Goal: Information Seeking & Learning: Find contact information

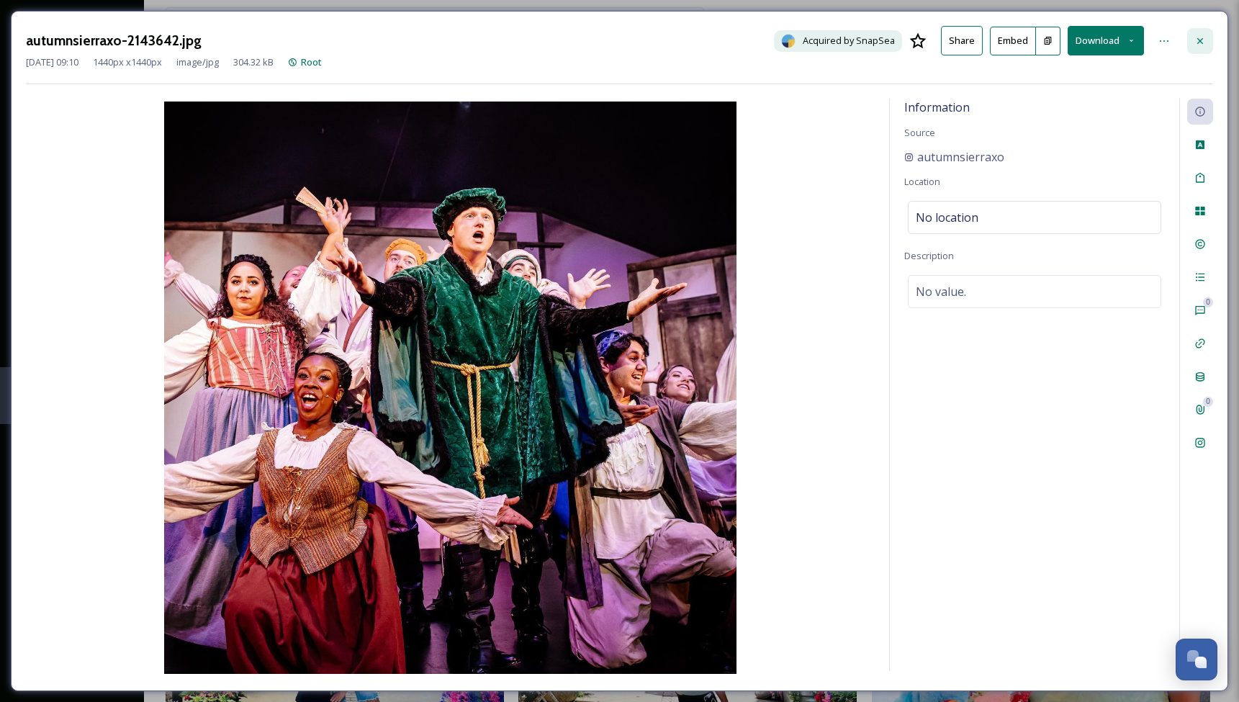
click at [1200, 38] on icon at bounding box center [1200, 41] width 12 height 12
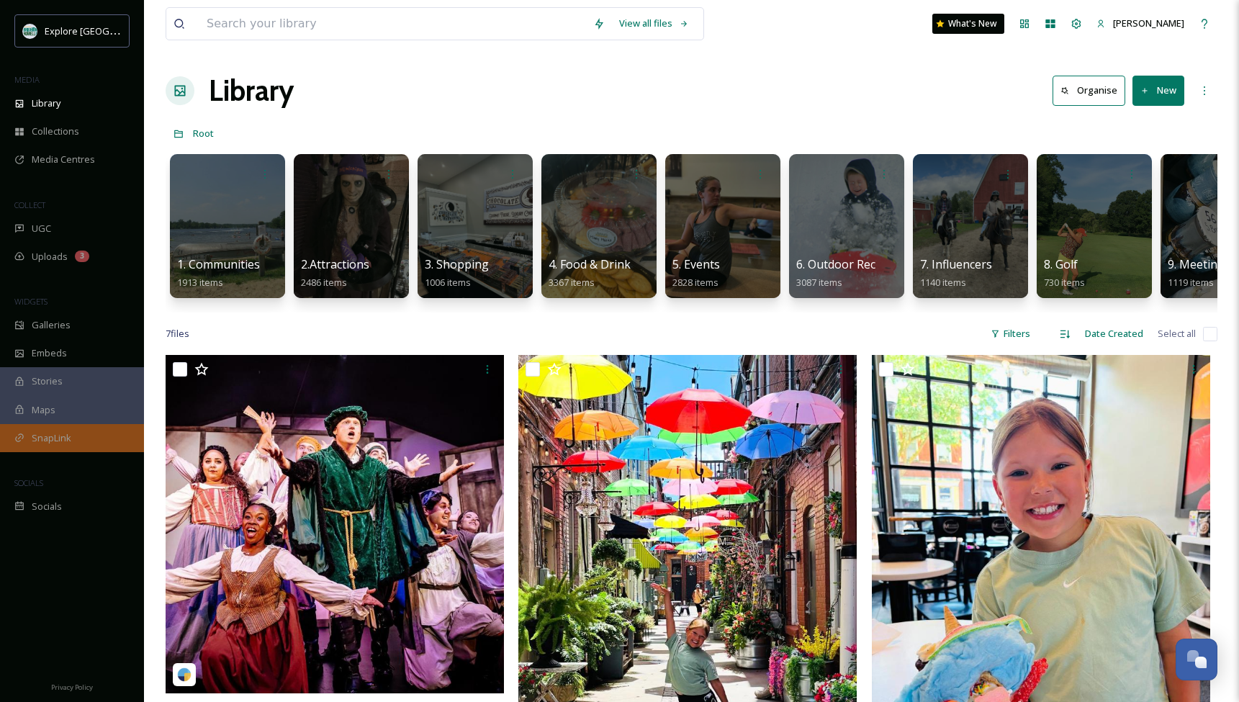
click at [44, 436] on span "SnapLink" at bounding box center [52, 438] width 40 height 14
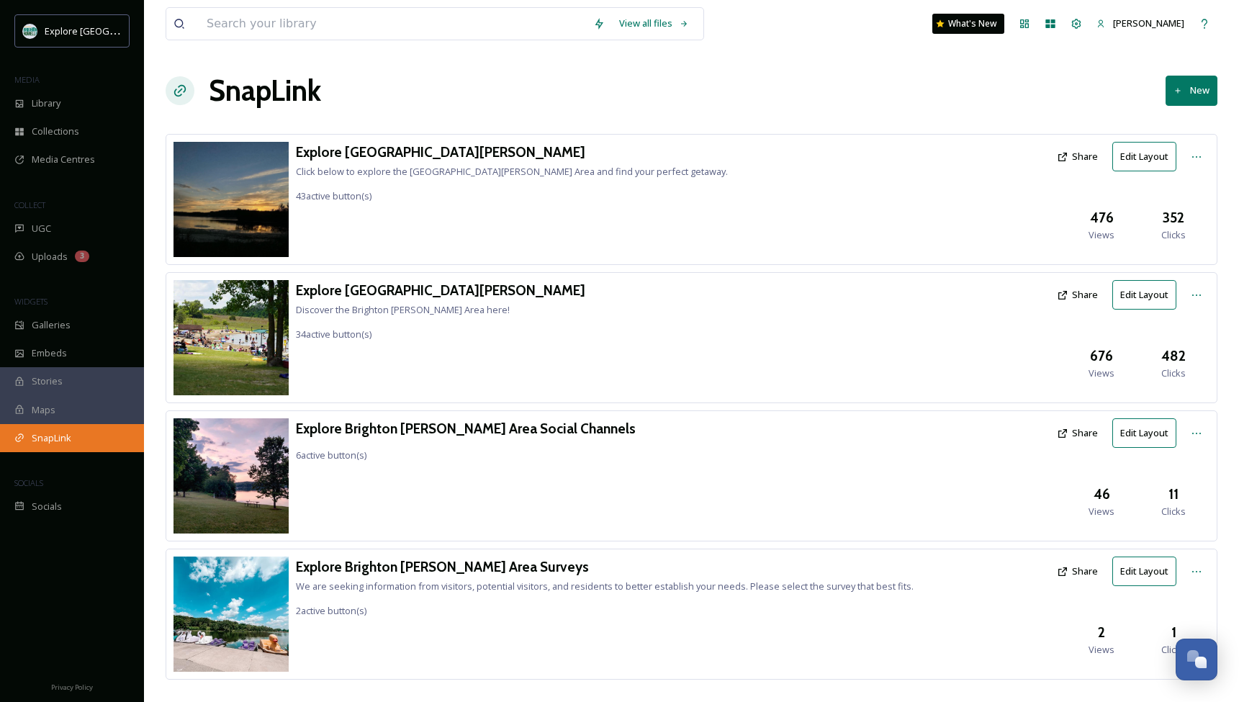
click at [43, 431] on span "SnapLink" at bounding box center [52, 438] width 40 height 14
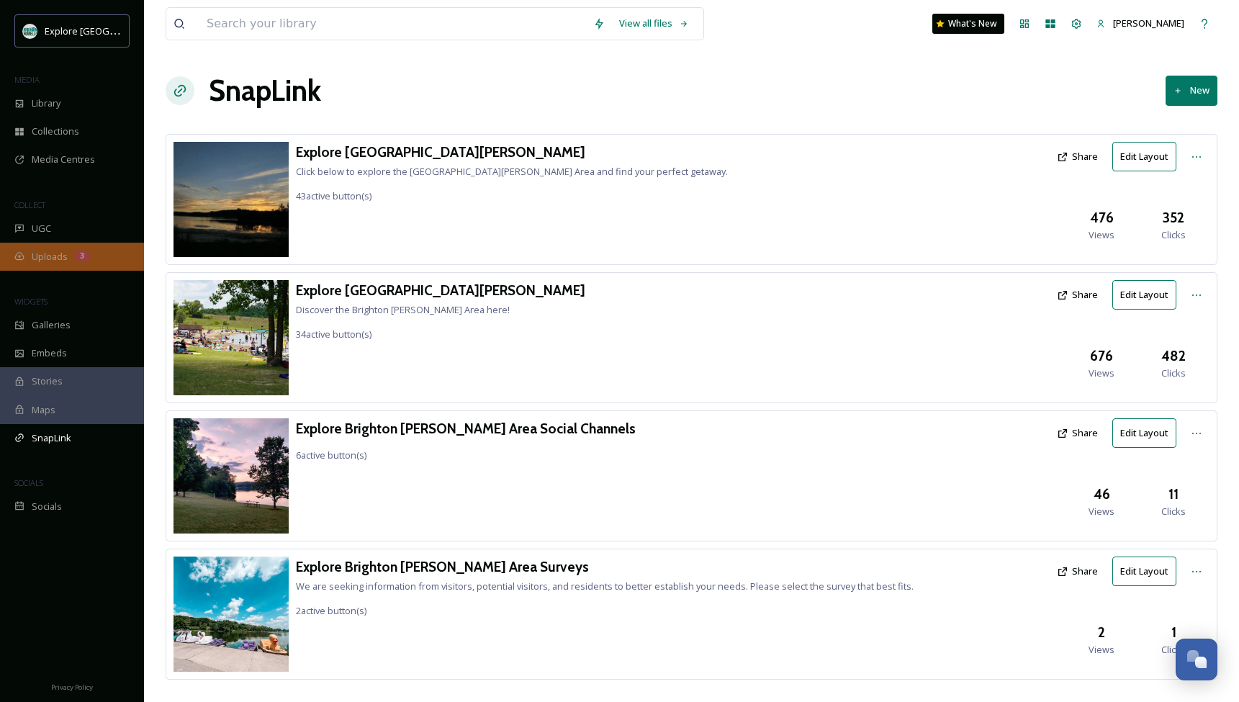
click at [60, 254] on span "Uploads" at bounding box center [50, 257] width 36 height 14
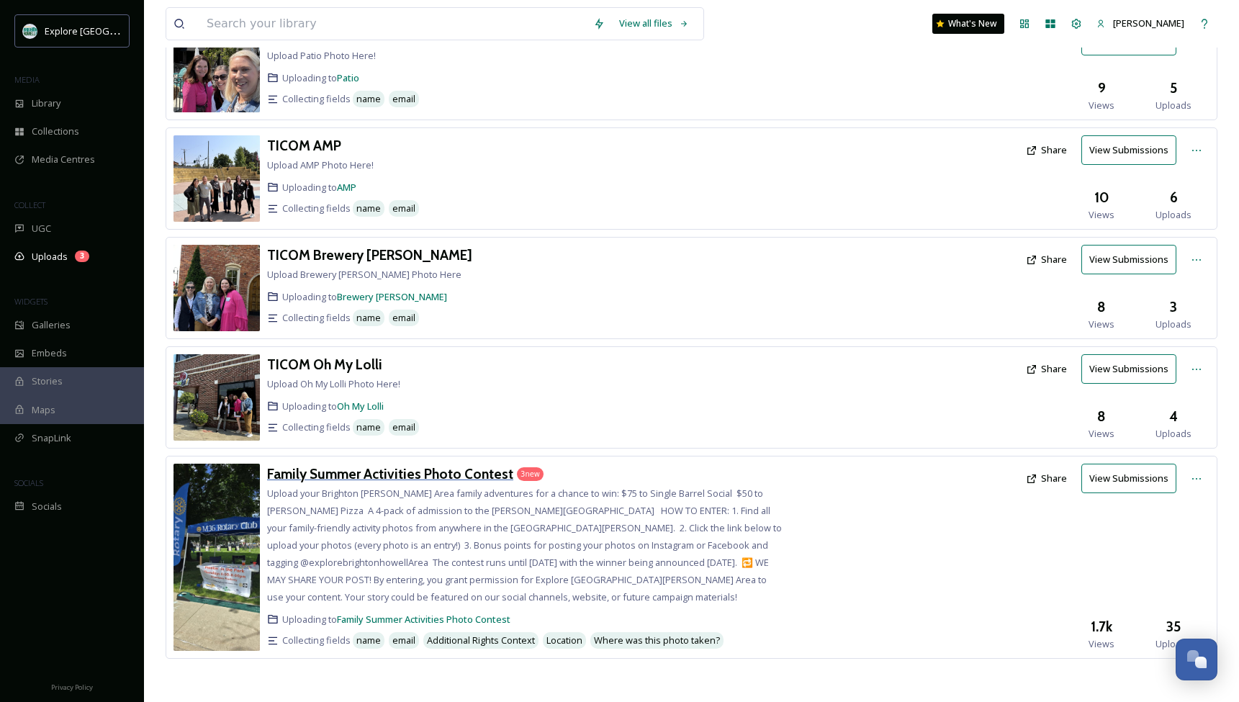
scroll to position [334, 0]
click at [354, 477] on h3 "Family Summer Activities Photo Contest" at bounding box center [390, 474] width 246 height 17
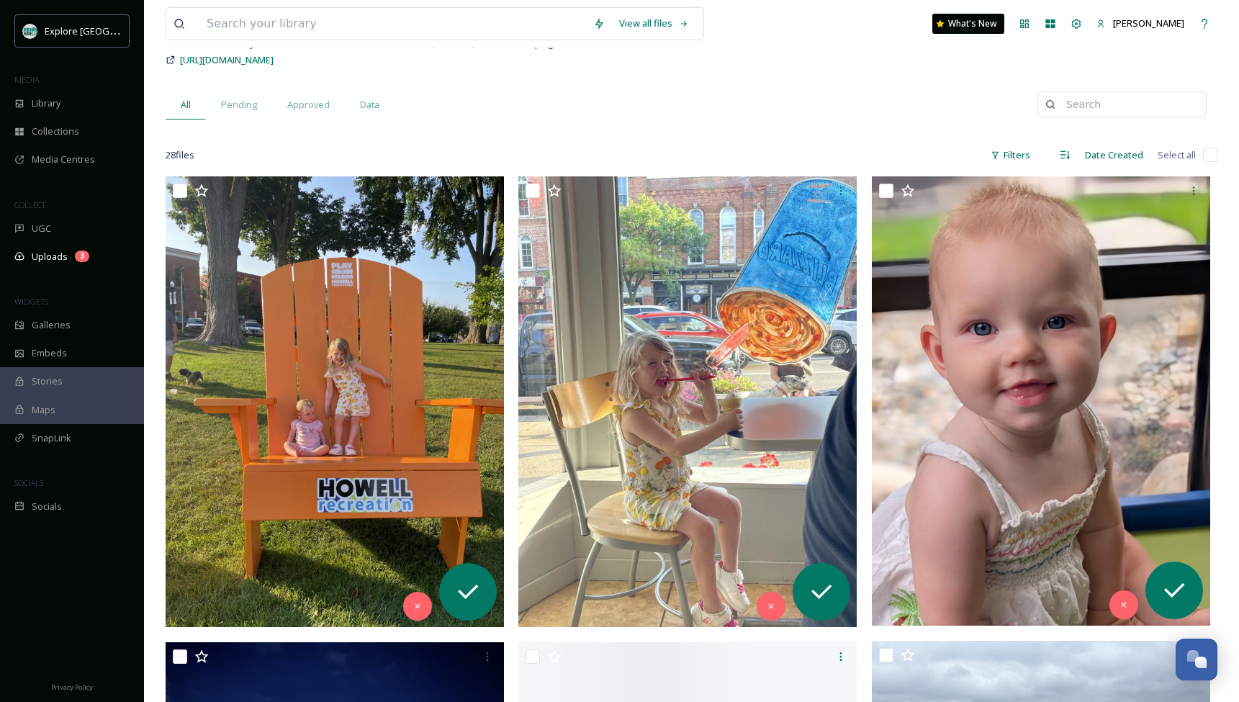
scroll to position [178, 0]
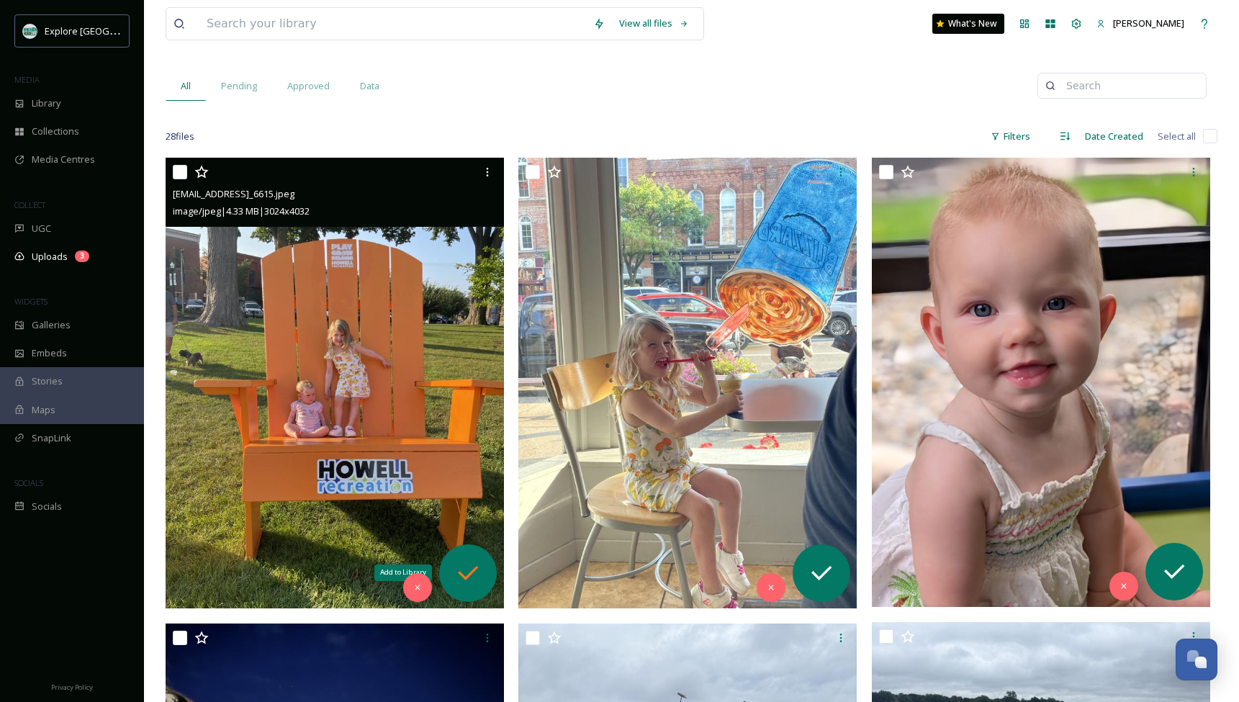
click at [473, 567] on icon at bounding box center [468, 573] width 29 height 29
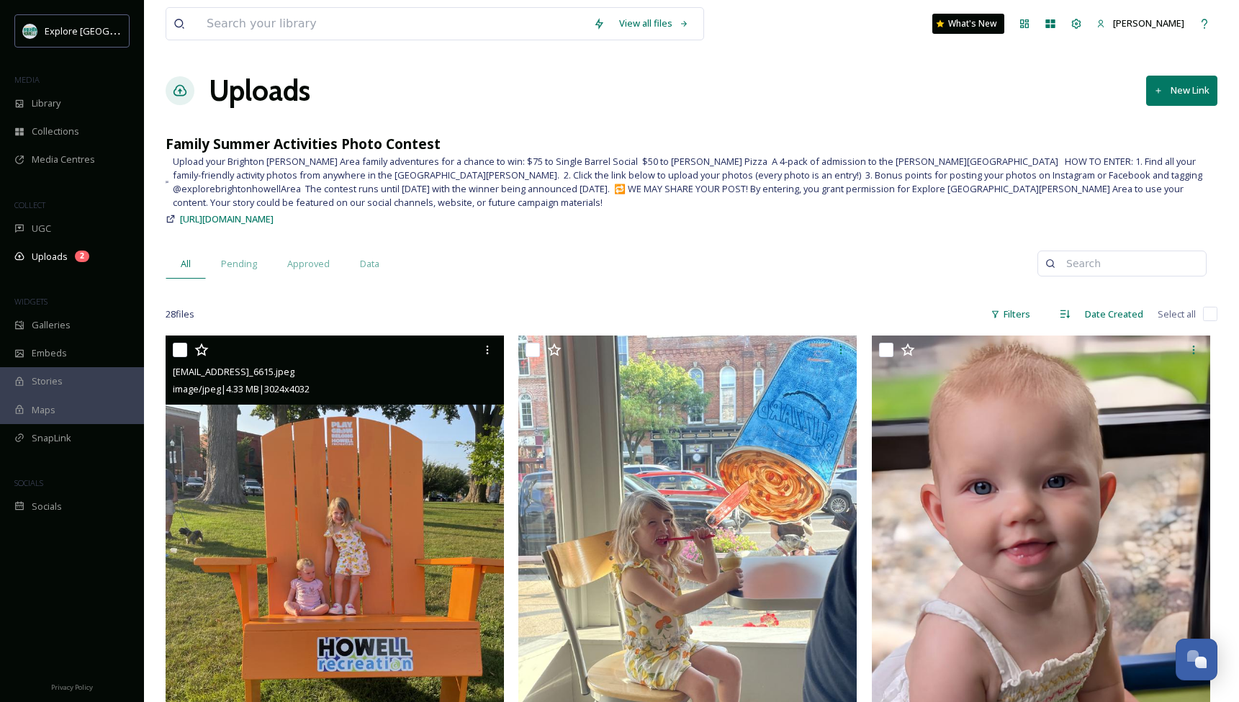
scroll to position [0, 0]
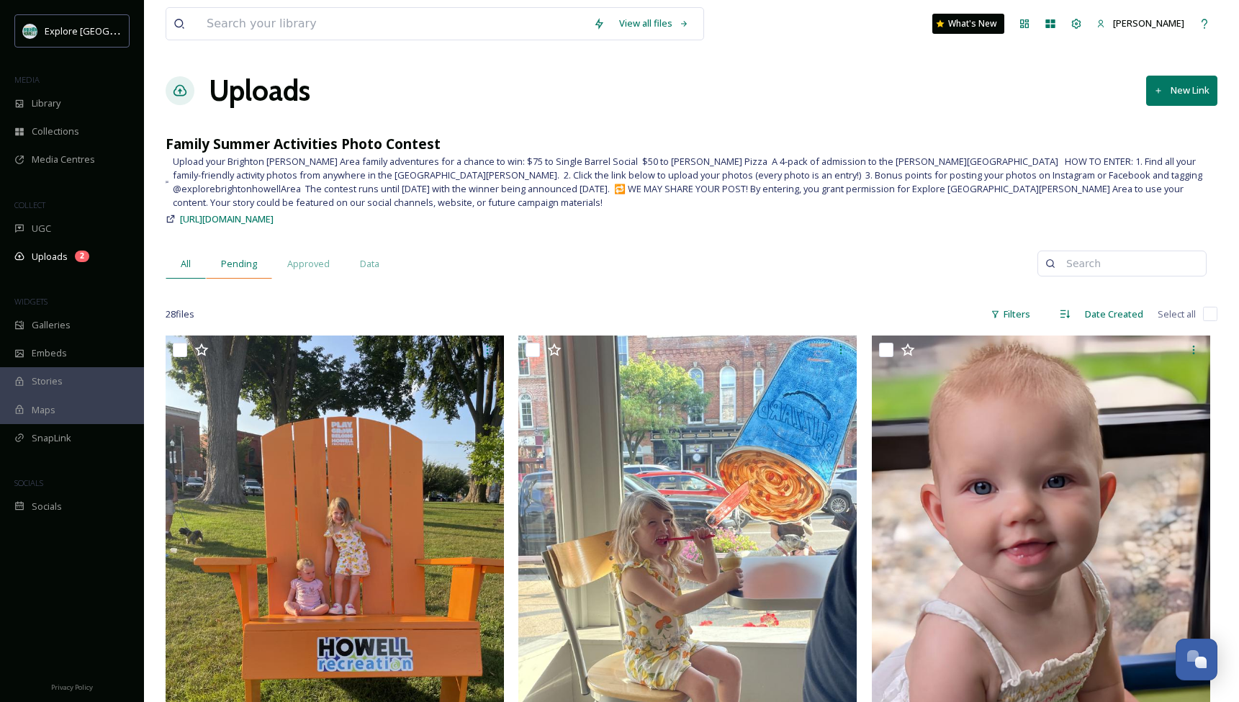
click at [238, 265] on span "Pending" at bounding box center [239, 264] width 36 height 14
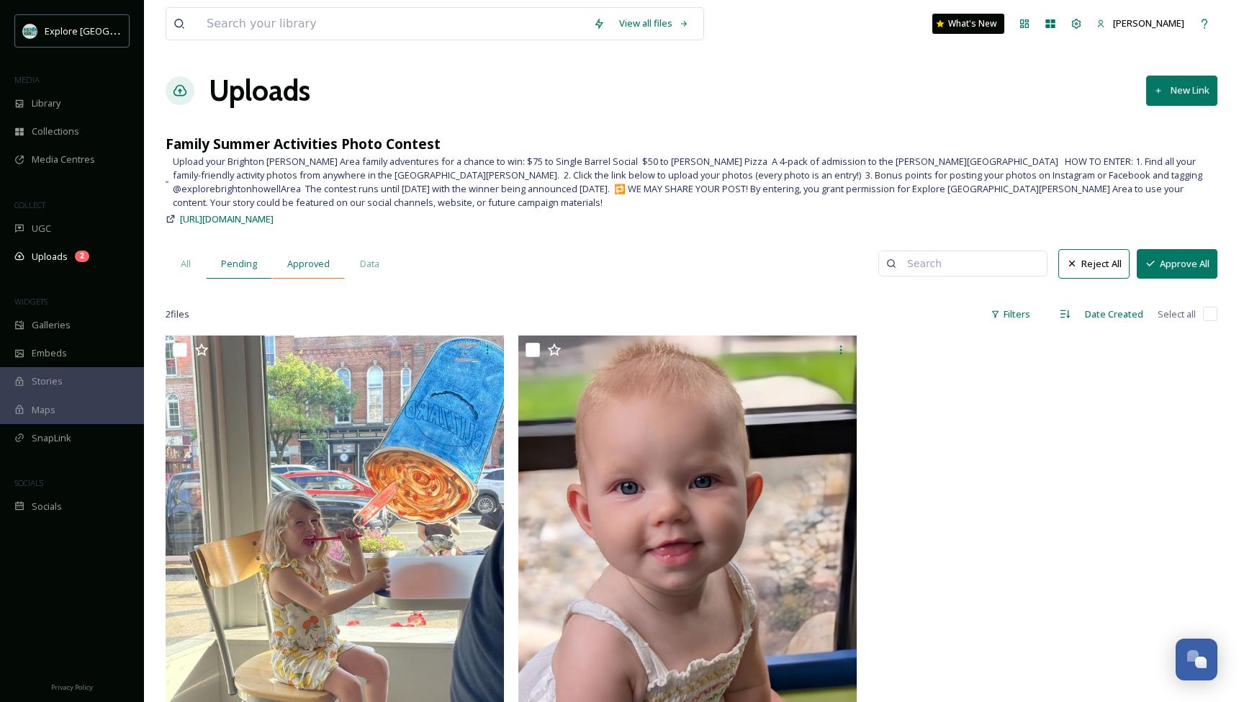
click at [319, 258] on span "Approved" at bounding box center [308, 264] width 42 height 14
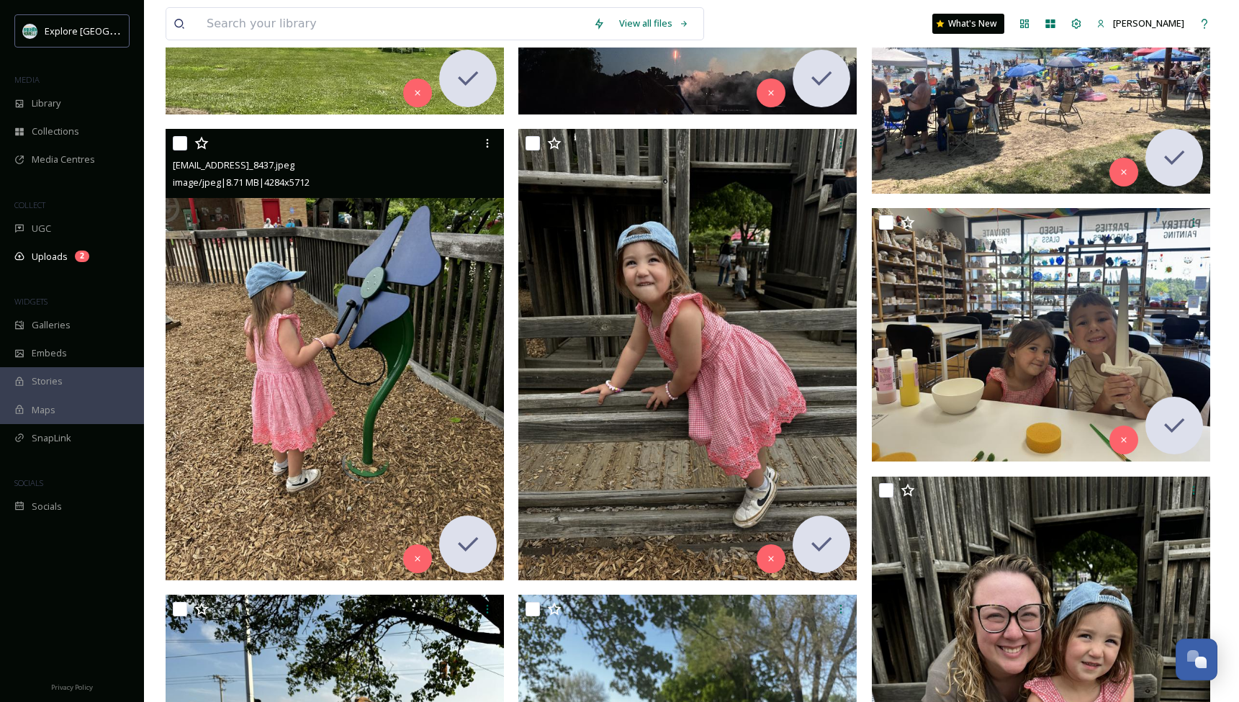
scroll to position [1459, 0]
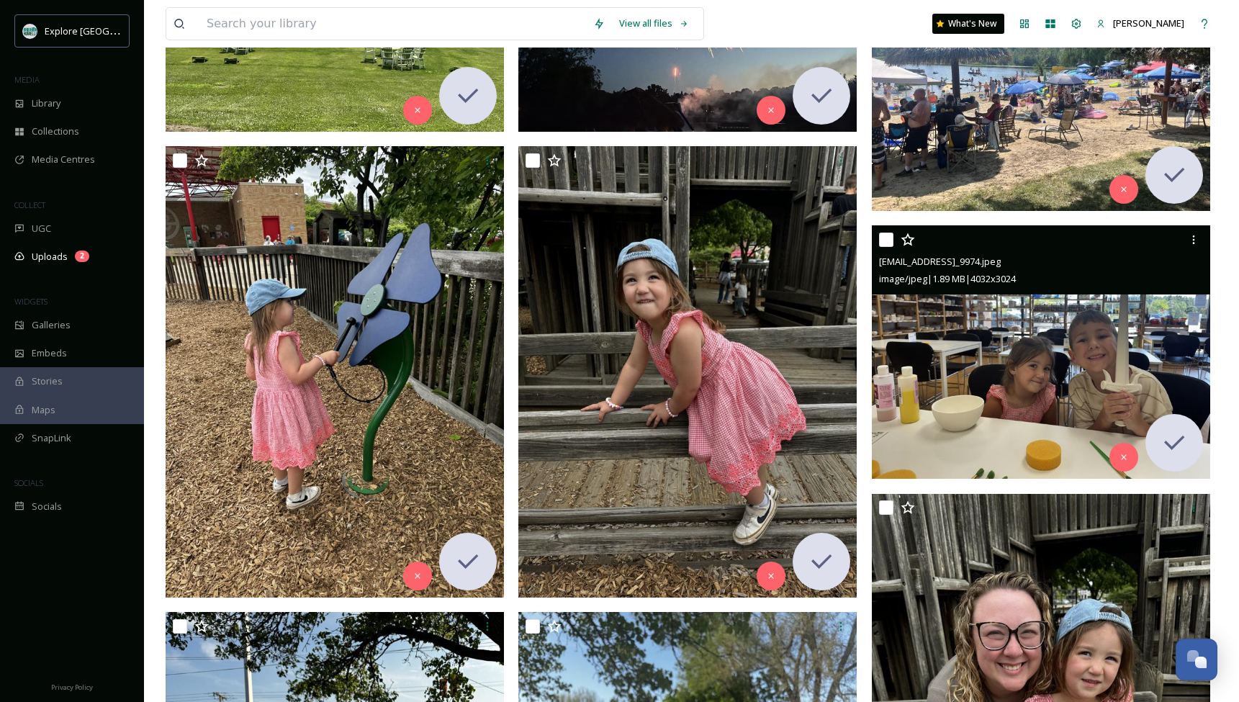
click at [1076, 372] on img at bounding box center [1041, 352] width 338 height 254
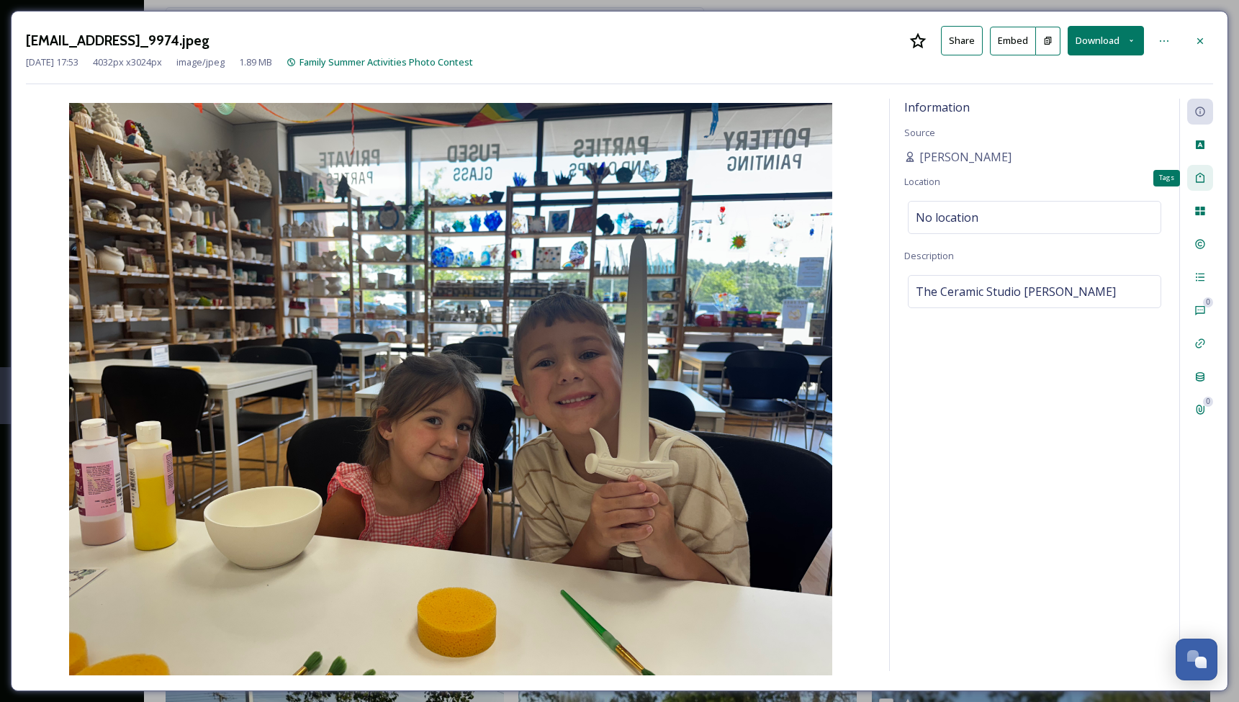
click at [1199, 173] on icon at bounding box center [1200, 178] width 12 height 12
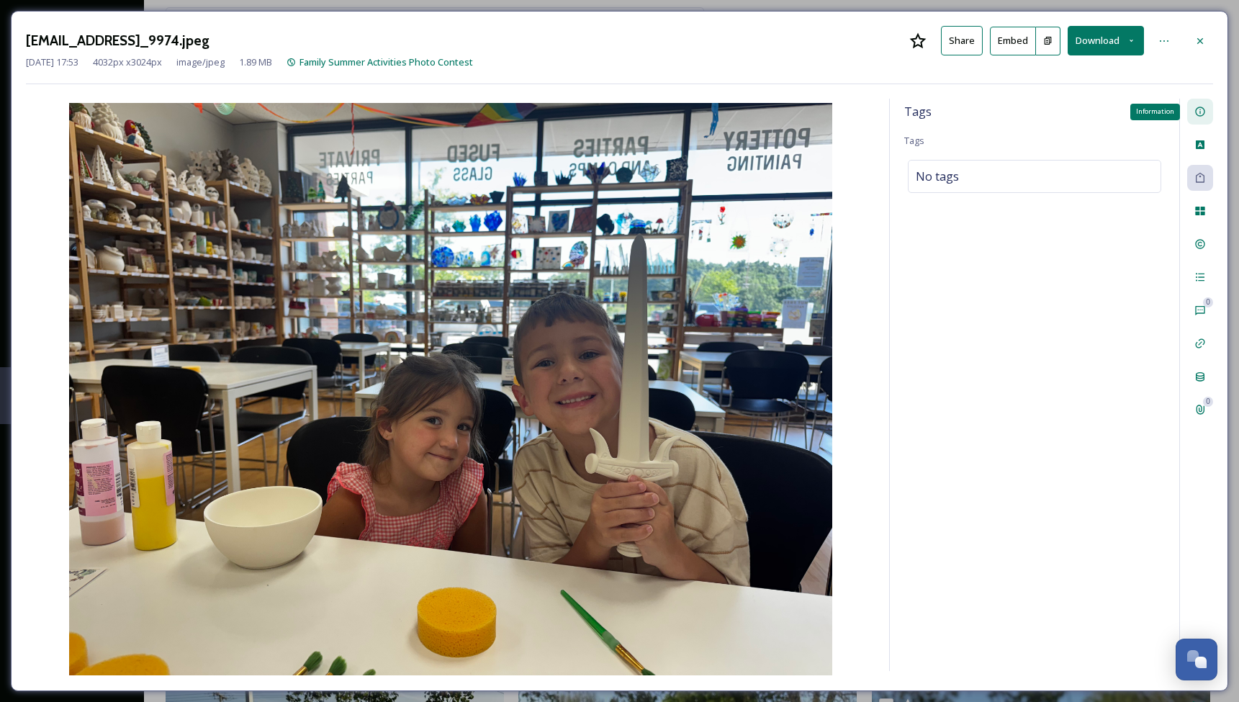
click at [1198, 118] on div "Information" at bounding box center [1200, 112] width 26 height 26
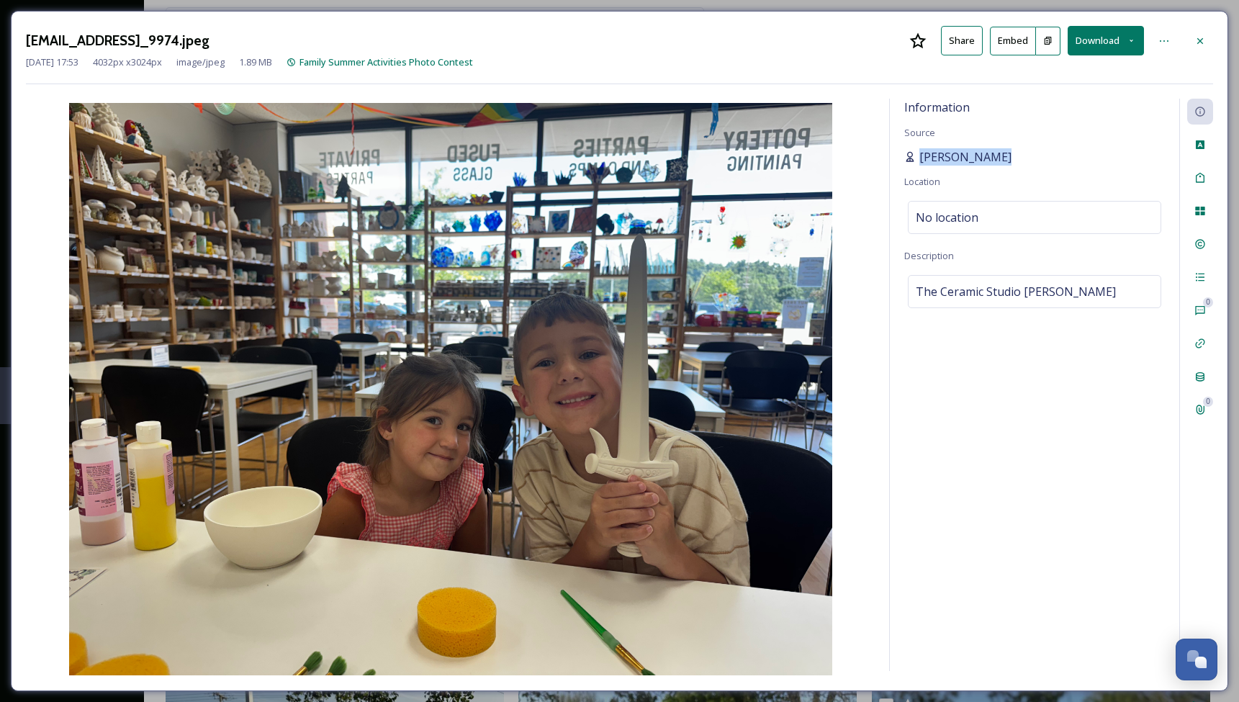
drag, startPoint x: 1014, startPoint y: 151, endPoint x: 920, endPoint y: 156, distance: 94.5
click at [920, 156] on div "[PERSON_NAME]" at bounding box center [1034, 156] width 261 height 17
copy div "[PERSON_NAME]"
click at [1205, 45] on icon at bounding box center [1200, 41] width 12 height 12
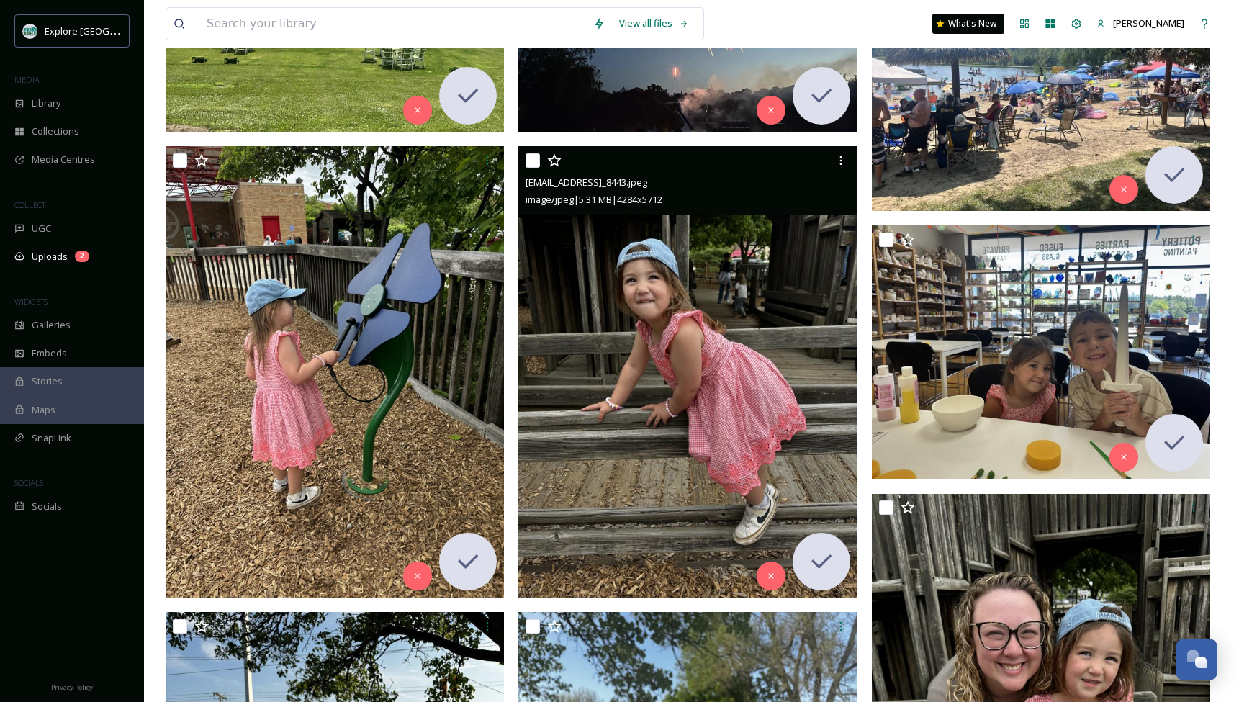
drag, startPoint x: 635, startPoint y: 182, endPoint x: 801, endPoint y: 186, distance: 165.7
click at [647, 186] on span "[EMAIL_ADDRESS]_8443.jpeg" at bounding box center [587, 182] width 122 height 13
copy span "[EMAIL_ADDRESS][DOMAIN_NAME]"
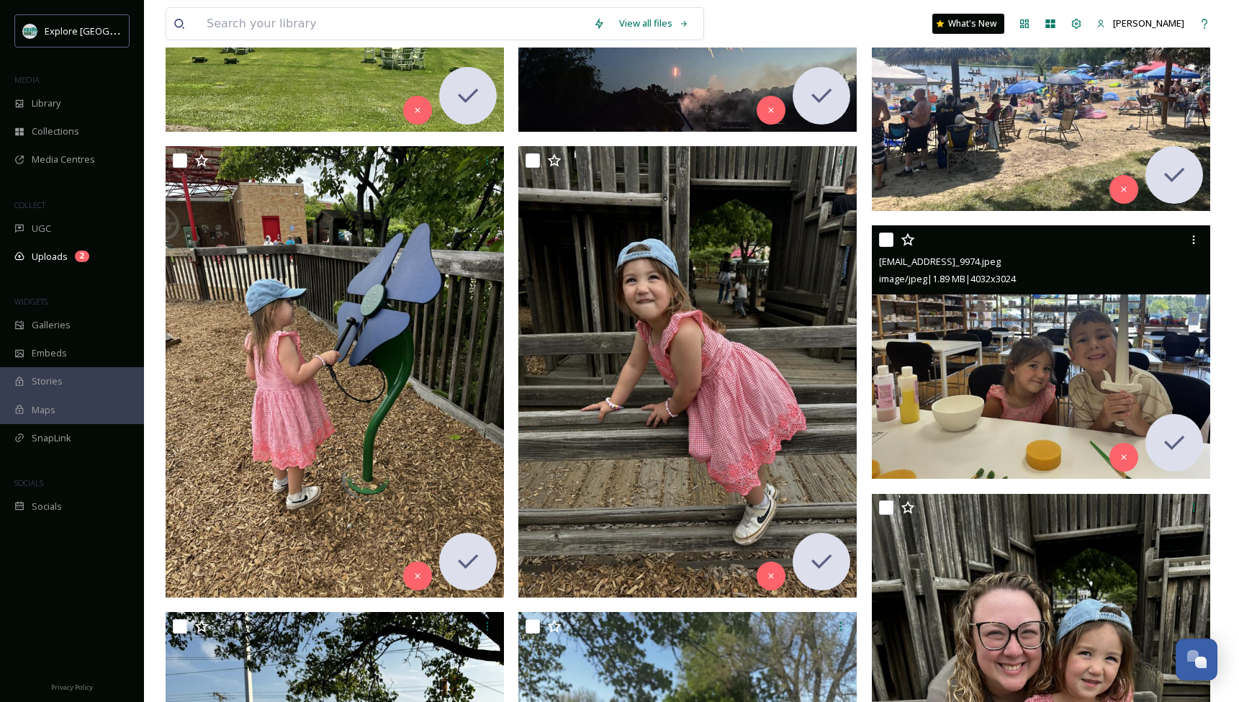
click at [1008, 327] on img at bounding box center [1041, 352] width 338 height 254
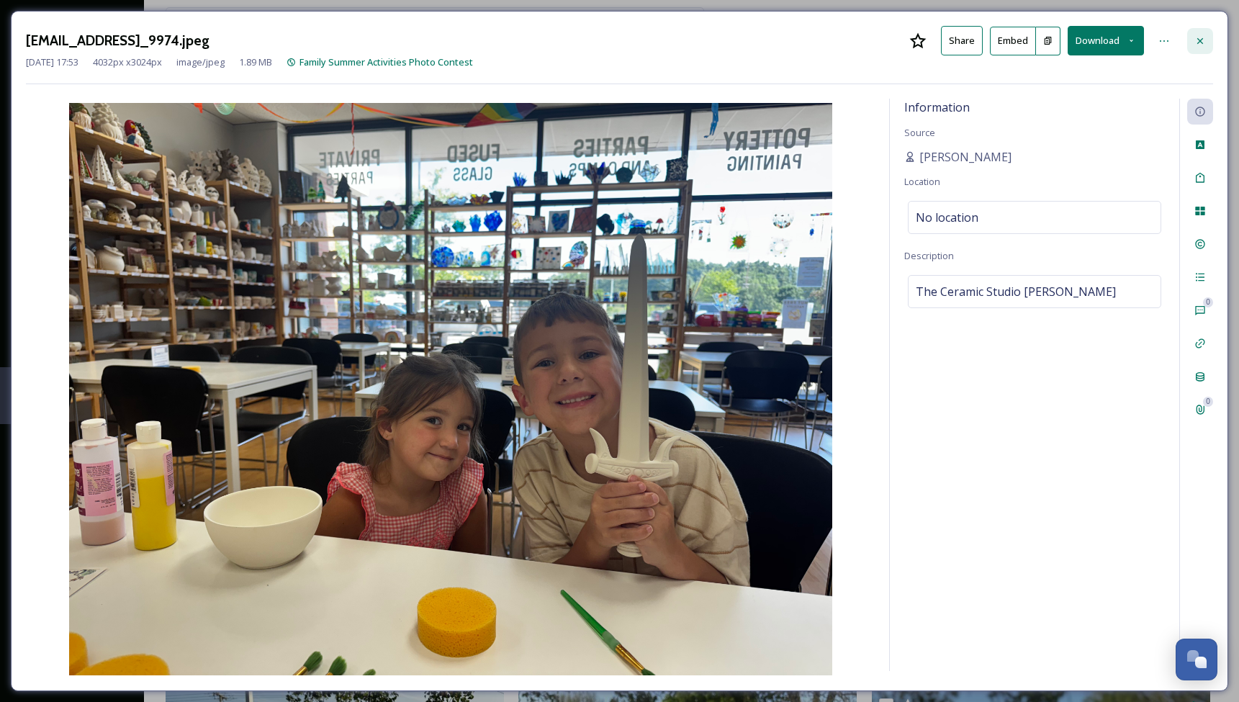
click at [1206, 37] on div at bounding box center [1200, 41] width 26 height 26
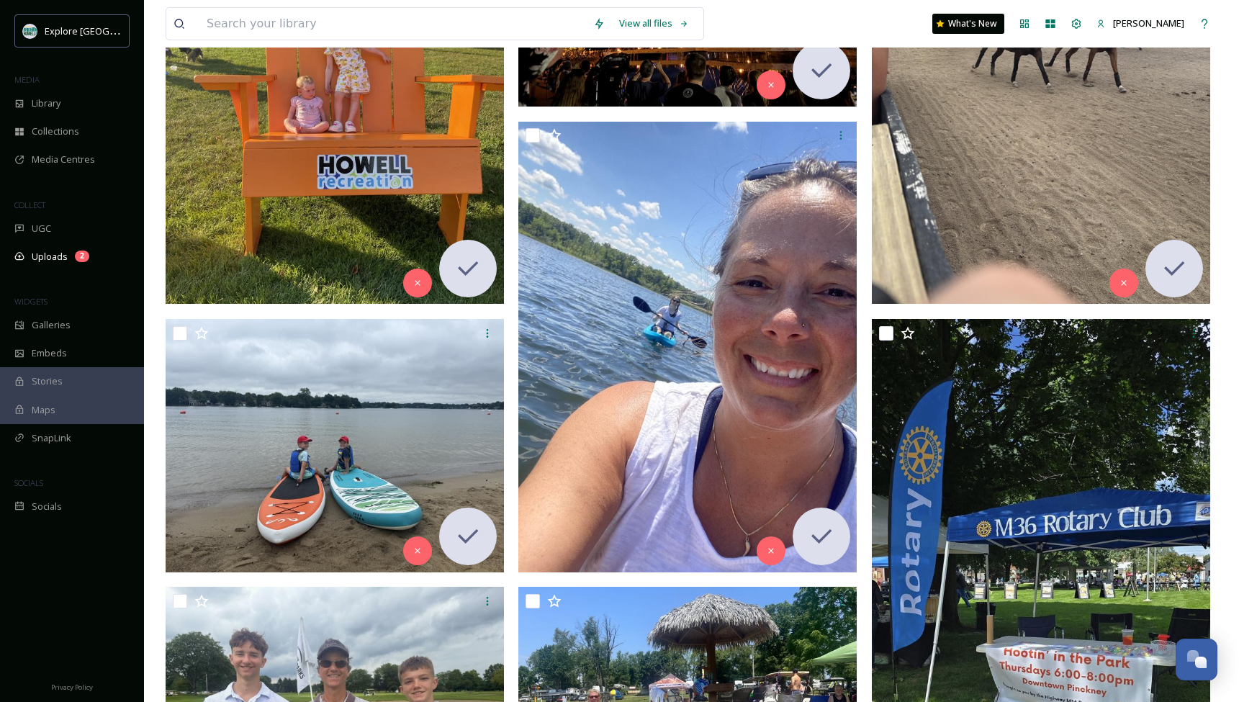
scroll to position [486, 0]
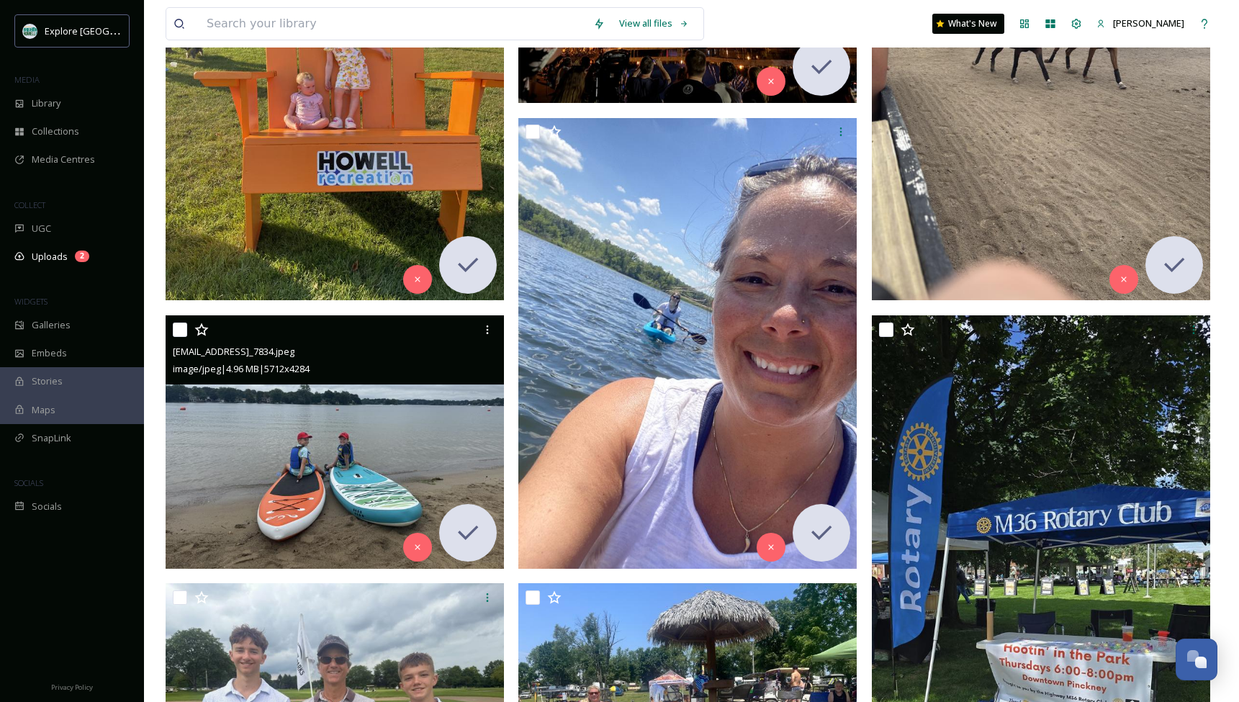
drag, startPoint x: 281, startPoint y: 353, endPoint x: 375, endPoint y: 355, distance: 94.3
click at [294, 355] on span "[EMAIL_ADDRESS]_7834.jpeg" at bounding box center [234, 351] width 122 height 13
copy span "[EMAIL_ADDRESS][DOMAIN_NAME]"
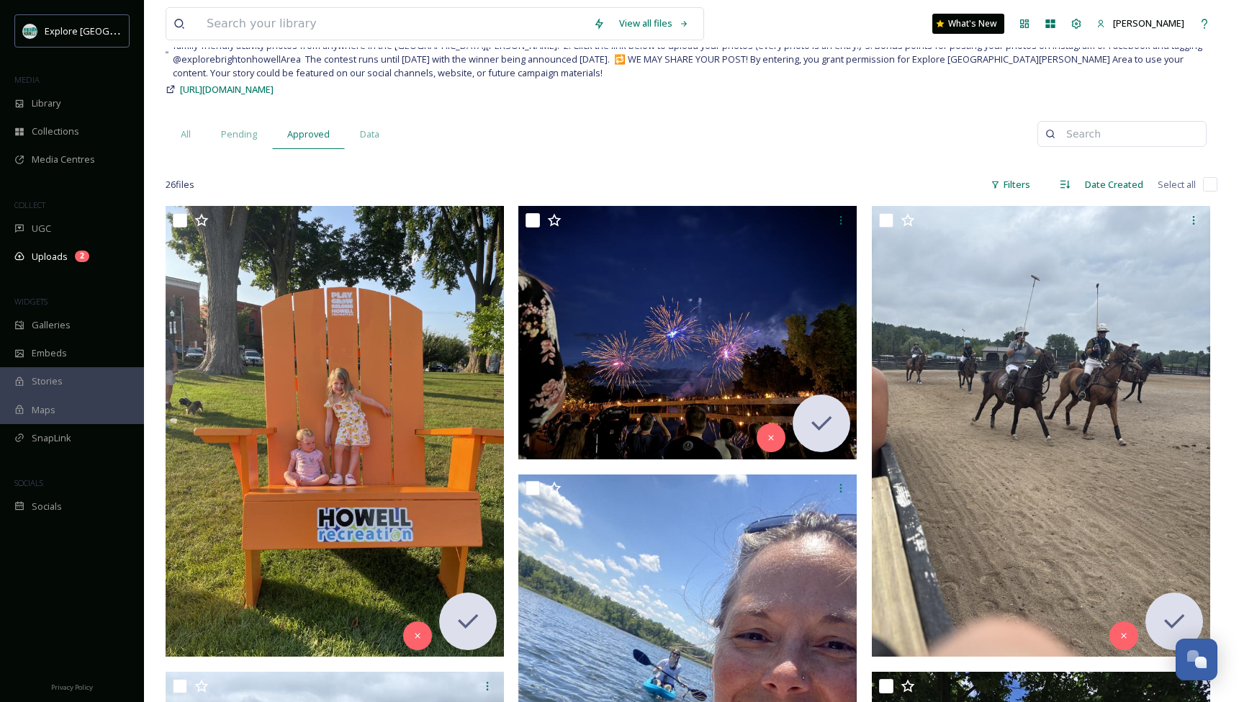
scroll to position [104, 0]
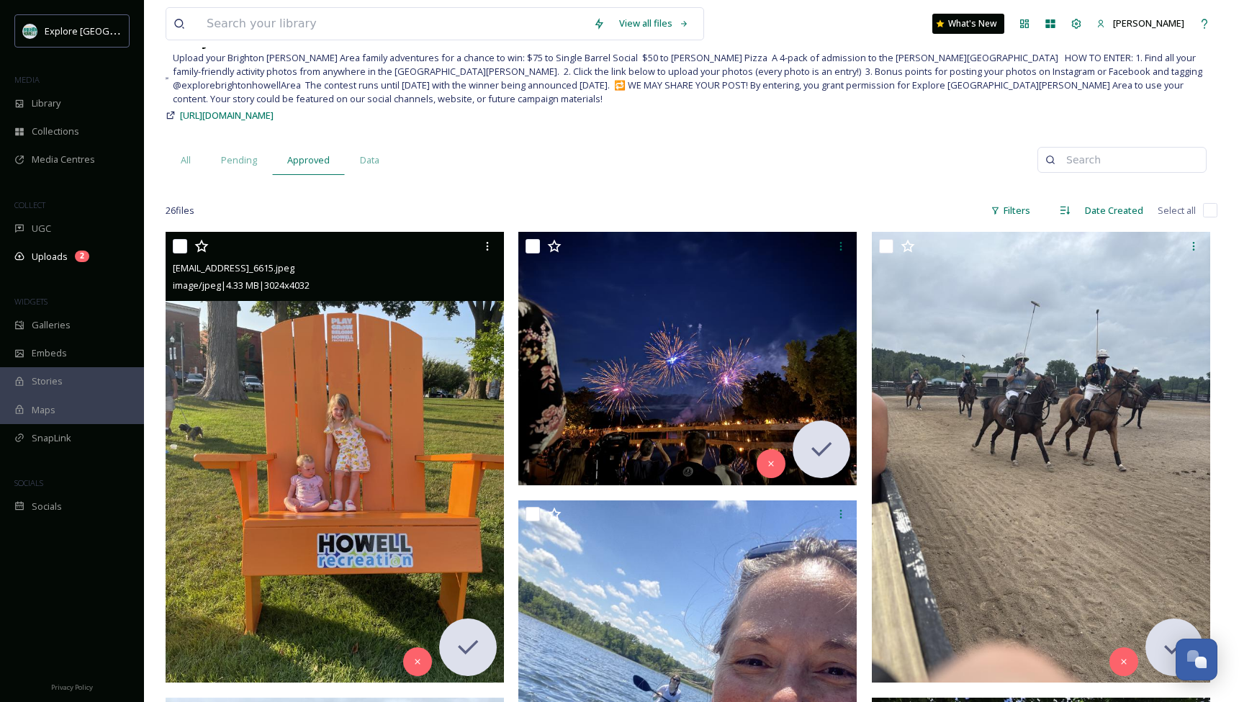
drag, startPoint x: 282, startPoint y: 269, endPoint x: 369, endPoint y: 272, distance: 87.9
click at [294, 272] on span "[EMAIL_ADDRESS]_6615.jpeg" at bounding box center [234, 267] width 122 height 13
copy span "[EMAIL_ADDRESS][DOMAIN_NAME]"
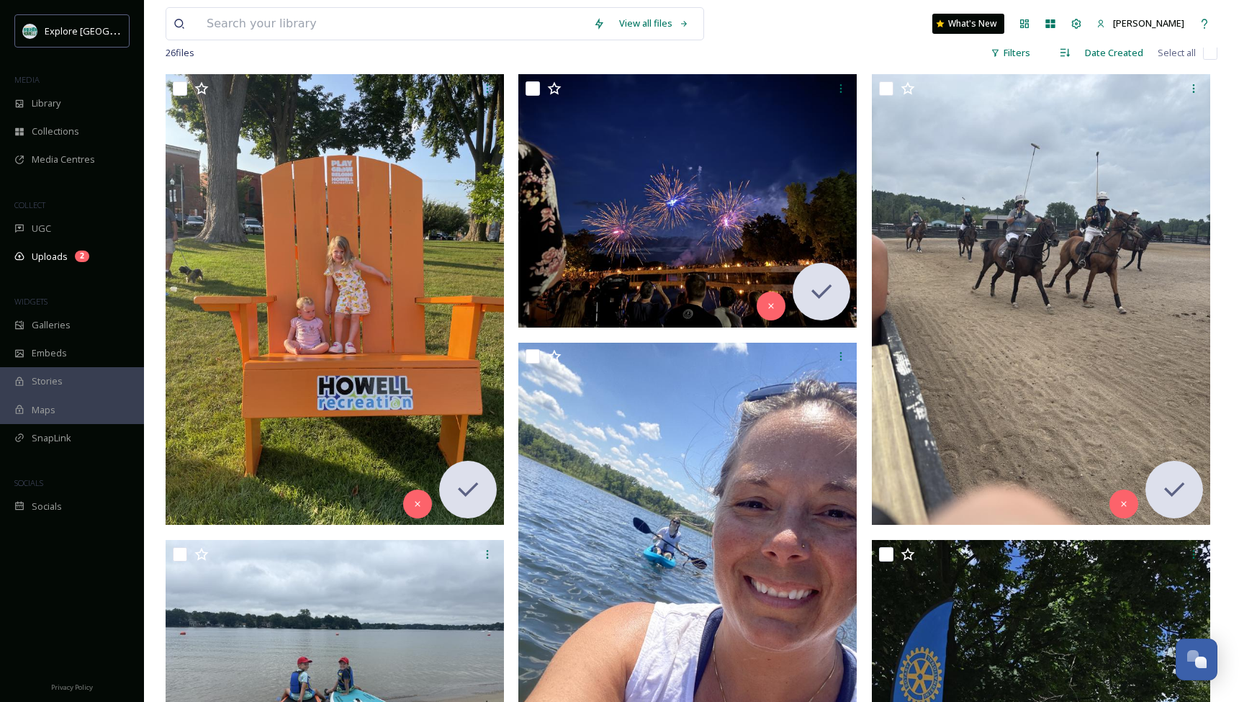
scroll to position [87, 0]
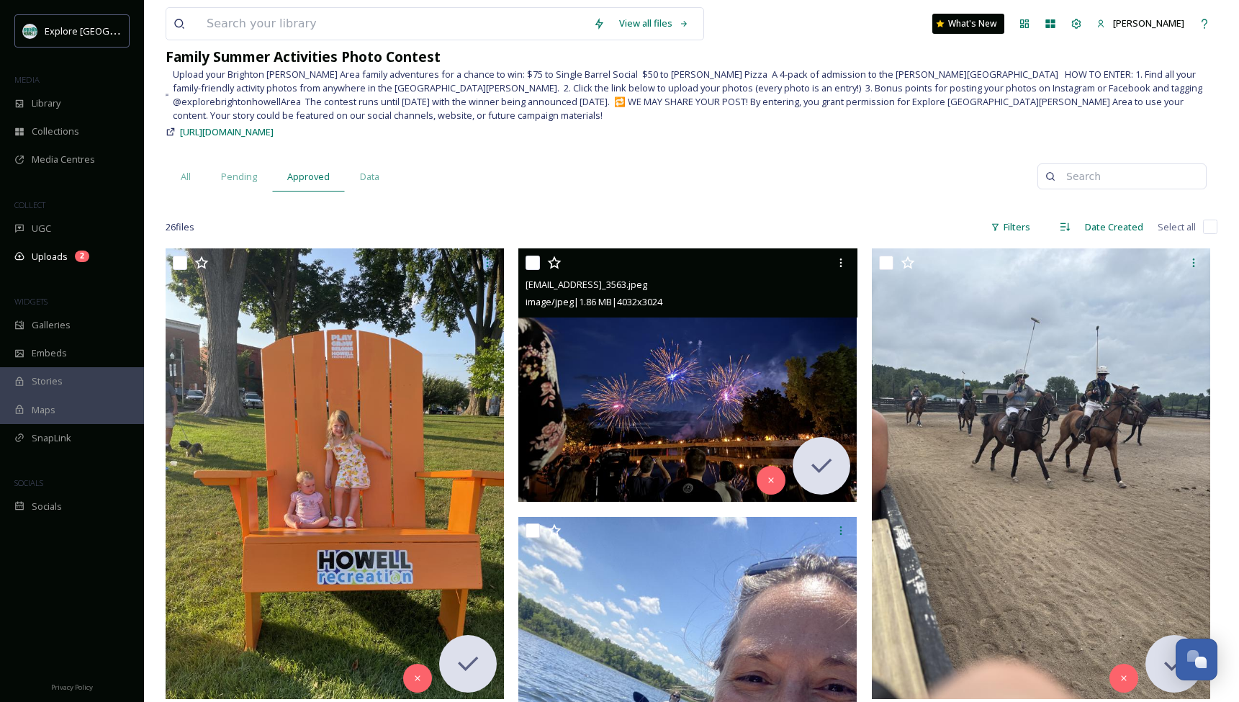
drag, startPoint x: 635, startPoint y: 288, endPoint x: 719, endPoint y: 287, distance: 84.3
click at [647, 287] on span "[EMAIL_ADDRESS]_3563.jpeg" at bounding box center [587, 284] width 122 height 13
copy span "[EMAIL_ADDRESS][DOMAIN_NAME]"
